Goal: Navigation & Orientation: Find specific page/section

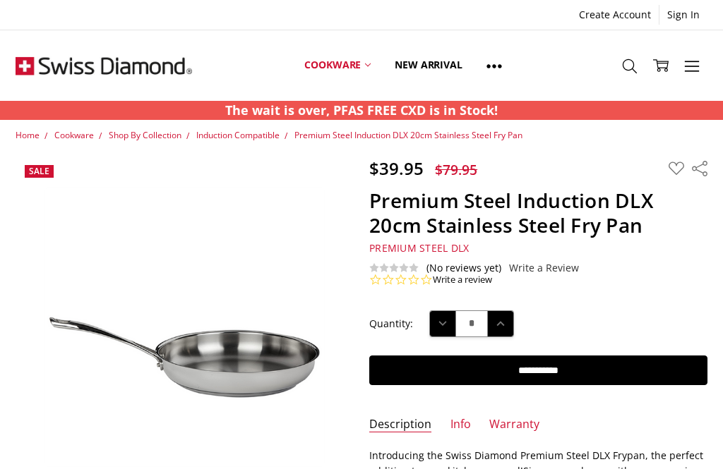
click at [16, 70] on img at bounding box center [104, 65] width 176 height 71
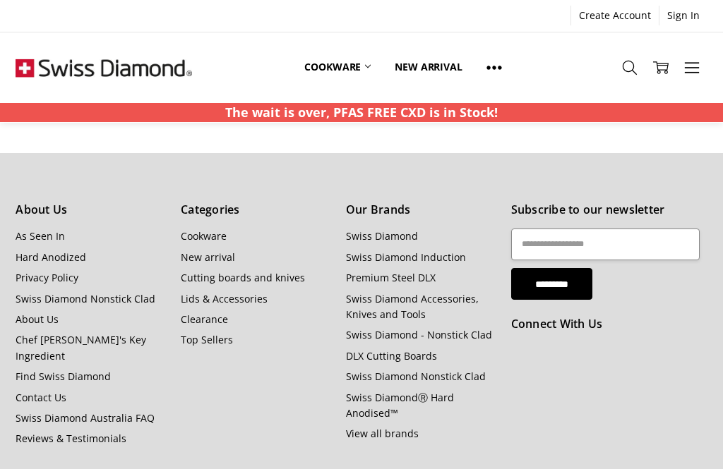
scroll to position [1517, 0]
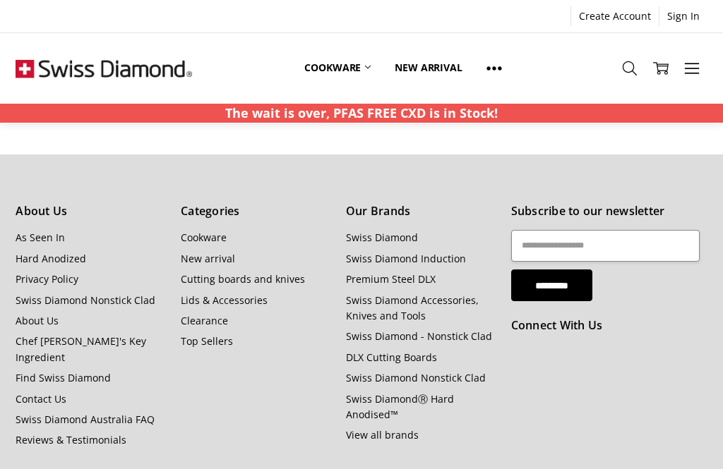
click at [403, 272] on link "Premium Steel DLX" at bounding box center [391, 278] width 90 height 13
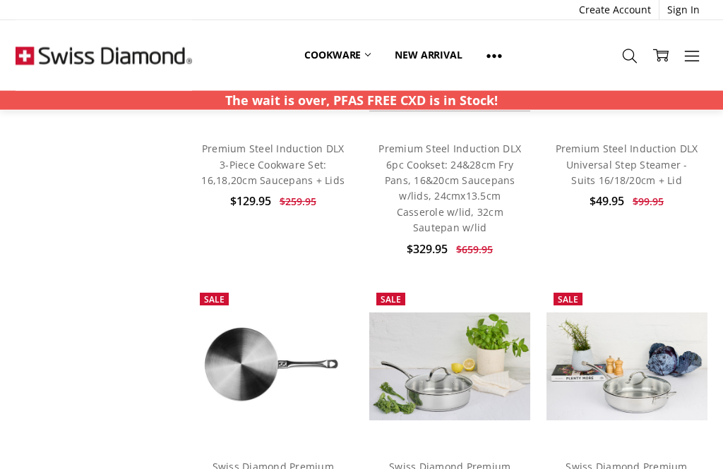
scroll to position [755, 0]
